Goal: Transaction & Acquisition: Purchase product/service

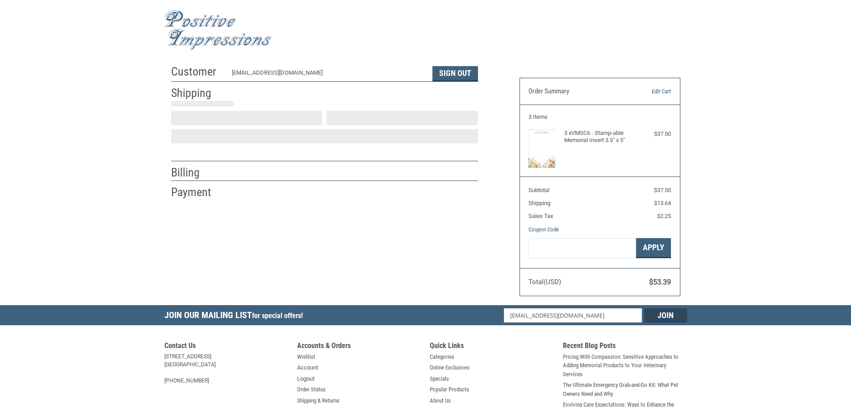
select select "US"
select select "MI"
type input "Waterford"
select select "MI"
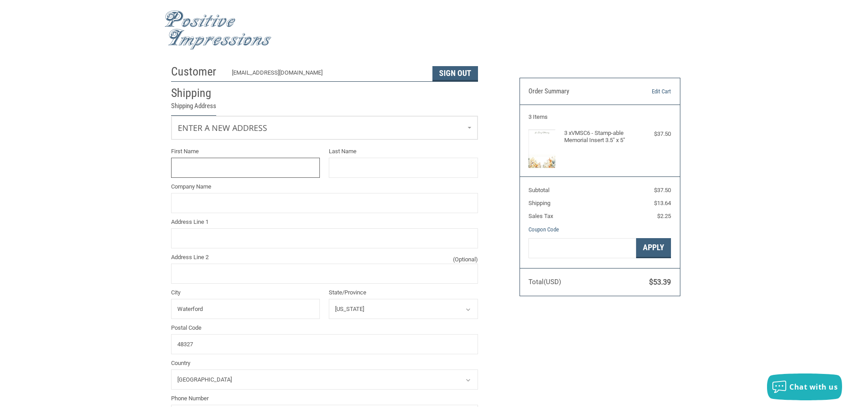
scroll to position [1, 0]
click at [249, 115] on div "Enter a new address" at bounding box center [324, 127] width 307 height 24
click at [258, 123] on link "Enter a new address" at bounding box center [325, 126] width 306 height 22
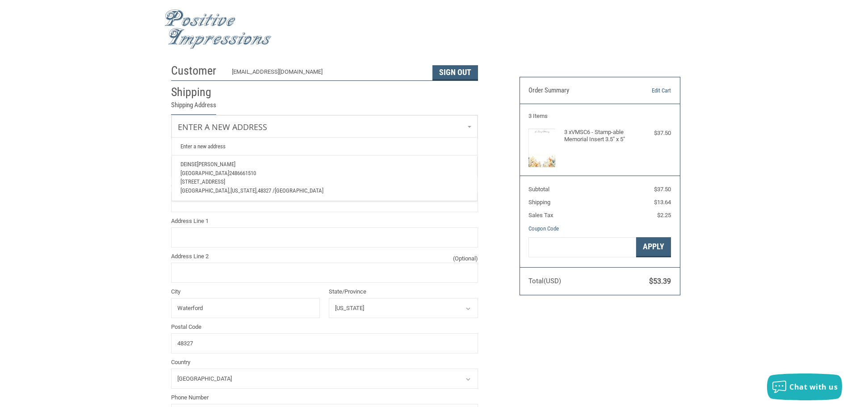
click at [202, 164] on span "[PERSON_NAME]" at bounding box center [216, 164] width 38 height 7
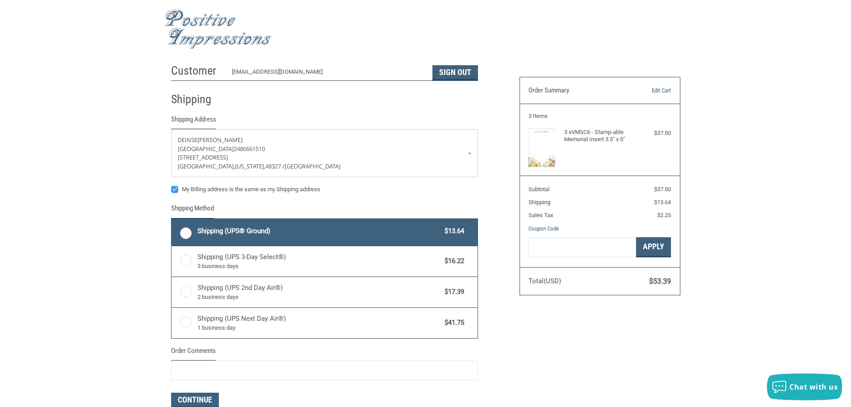
click at [185, 234] on label "Shipping (UPS® Ground) $13.64" at bounding box center [325, 232] width 306 height 27
click at [172, 220] on input "Shipping (UPS® Ground) $13.64" at bounding box center [172, 220] width 0 height 0
radio input "true"
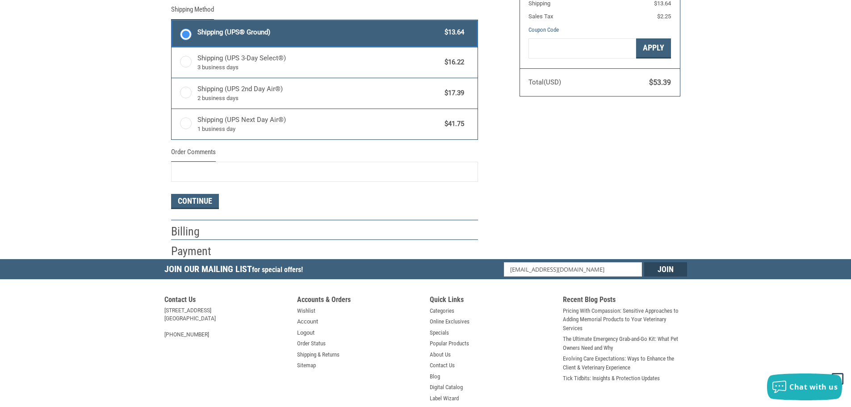
scroll to position [224, 0]
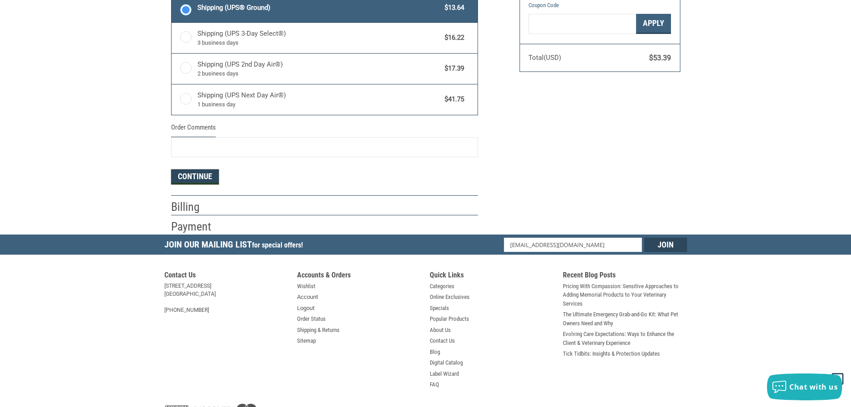
click at [198, 176] on button "Continue" at bounding box center [195, 176] width 48 height 15
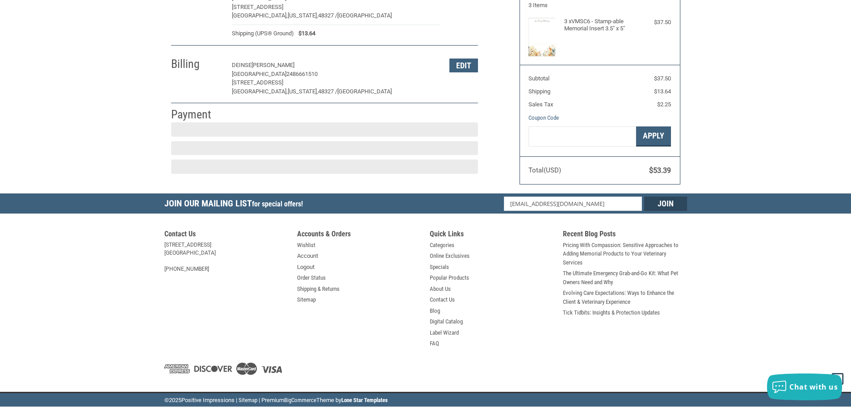
scroll to position [112, 0]
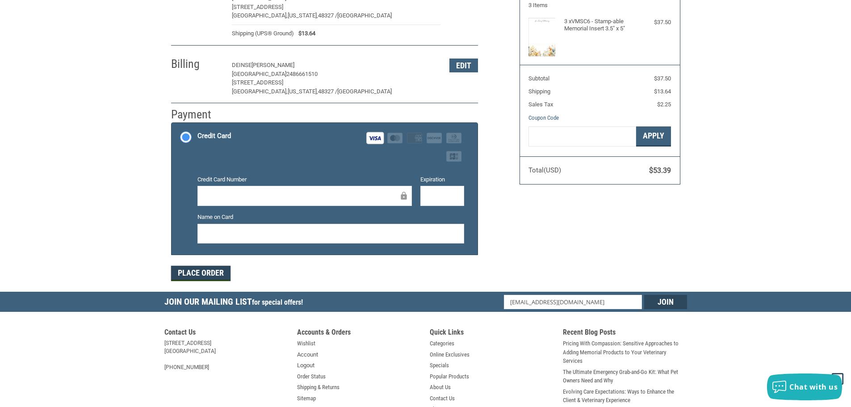
click at [213, 273] on button "Place Order" at bounding box center [200, 273] width 59 height 15
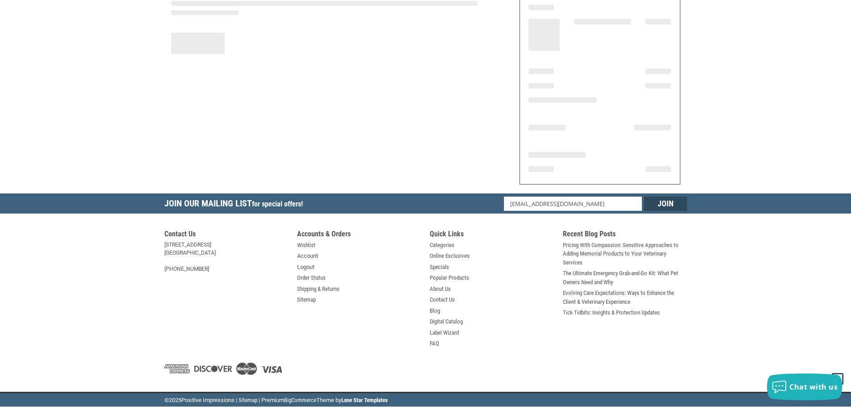
scroll to position [107, 0]
